Goal: Find specific page/section: Find specific page/section

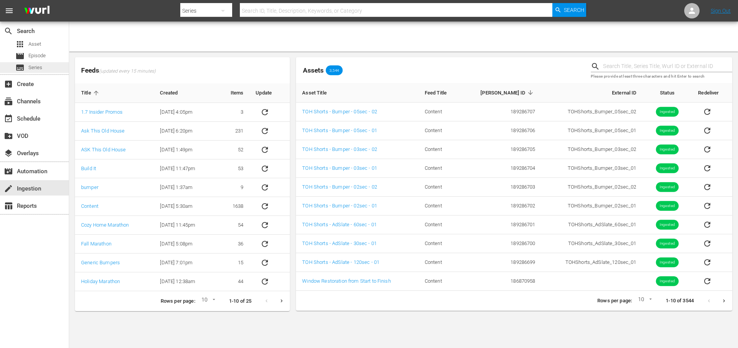
click at [38, 67] on span "Series" at bounding box center [35, 68] width 14 height 8
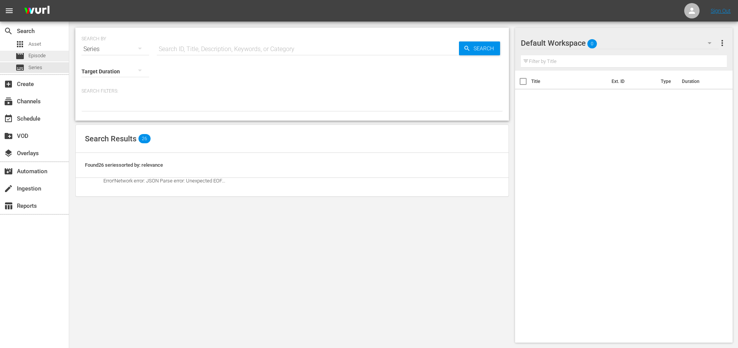
click at [33, 53] on span "Episode" at bounding box center [36, 56] width 17 height 8
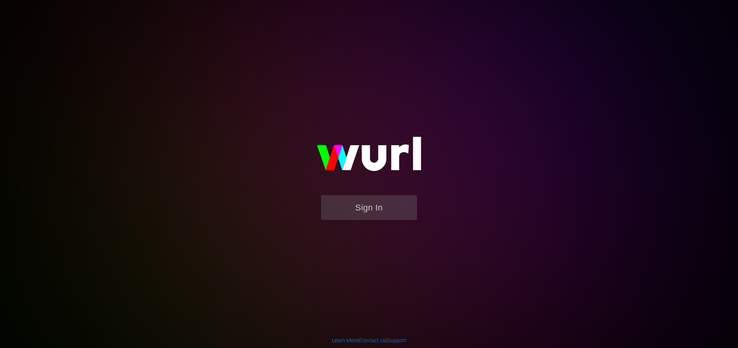
click at [357, 212] on button "Sign In" at bounding box center [369, 207] width 96 height 25
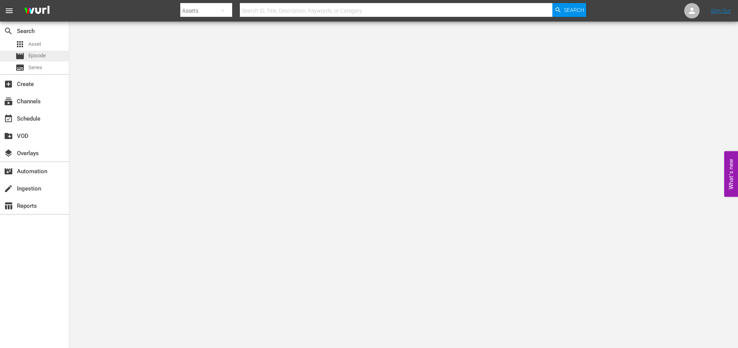
click at [35, 55] on span "Episode" at bounding box center [36, 56] width 17 height 8
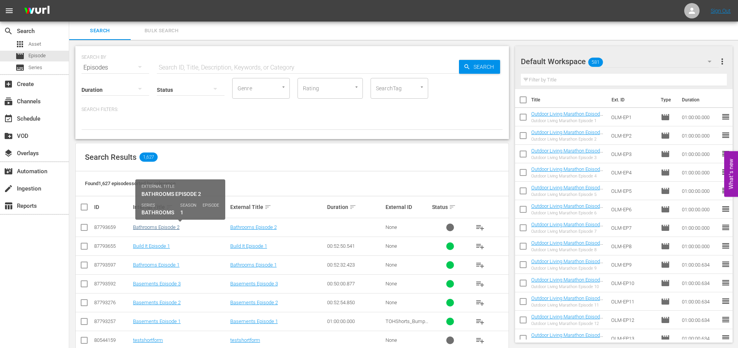
click at [165, 228] on link "Bathrooms Episode 2" at bounding box center [156, 227] width 46 height 6
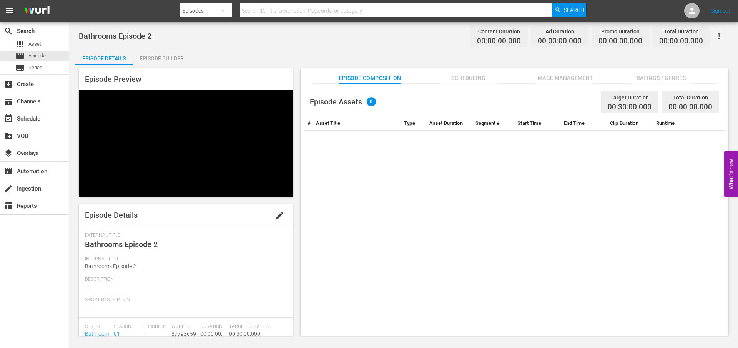
click at [464, 75] on span "Scheduling" at bounding box center [469, 78] width 58 height 10
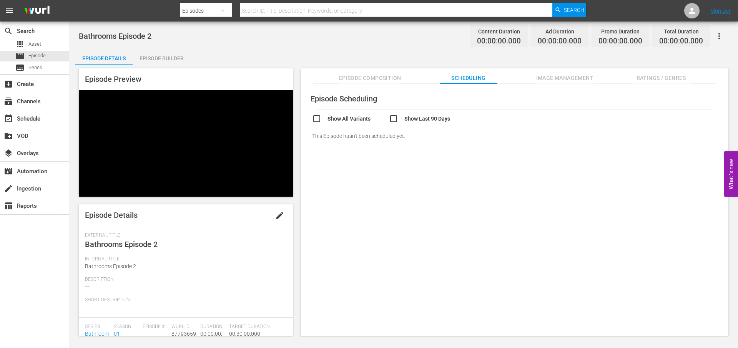
click at [569, 76] on span "Image Management" at bounding box center [565, 78] width 58 height 10
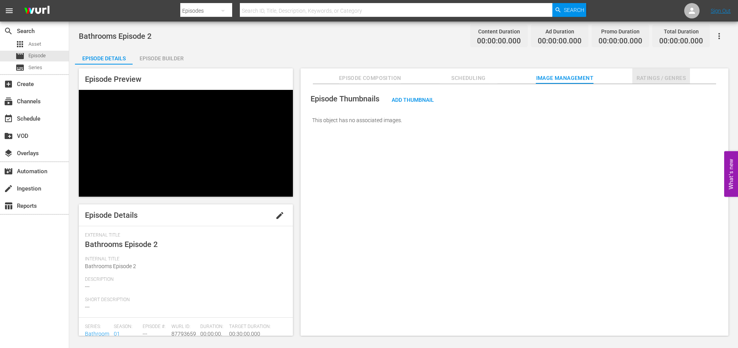
click at [662, 76] on span "Ratings / Genres" at bounding box center [661, 78] width 58 height 10
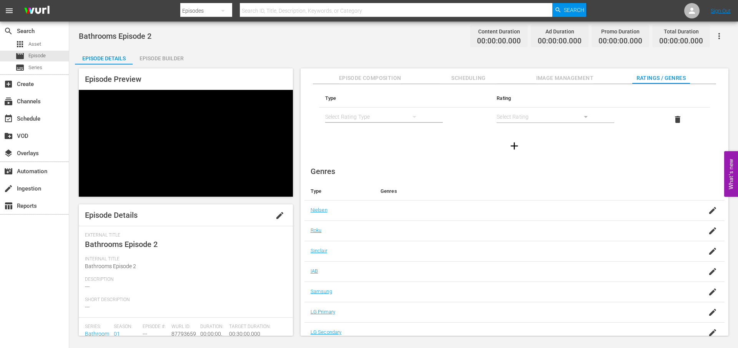
scroll to position [20, 0]
click at [355, 80] on span "Episode Composition" at bounding box center [370, 78] width 62 height 10
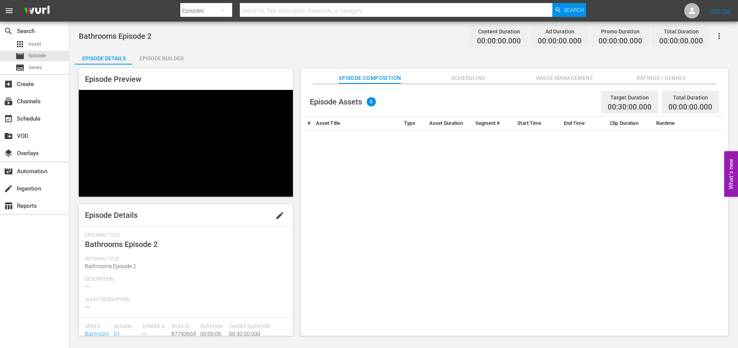
click at [162, 55] on div "Episode Builder" at bounding box center [162, 58] width 58 height 18
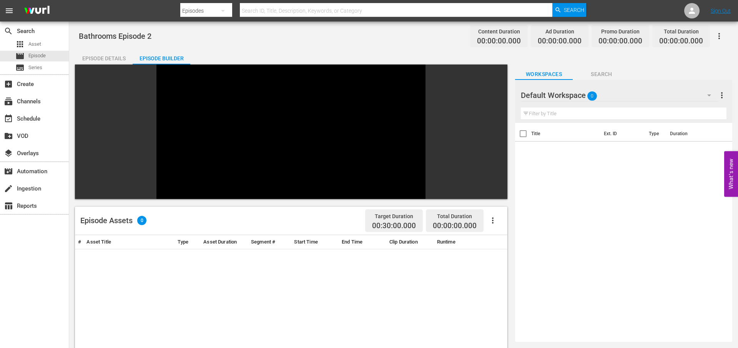
click at [110, 57] on div "Episode Details" at bounding box center [104, 58] width 58 height 18
